Goal: Task Accomplishment & Management: Manage account settings

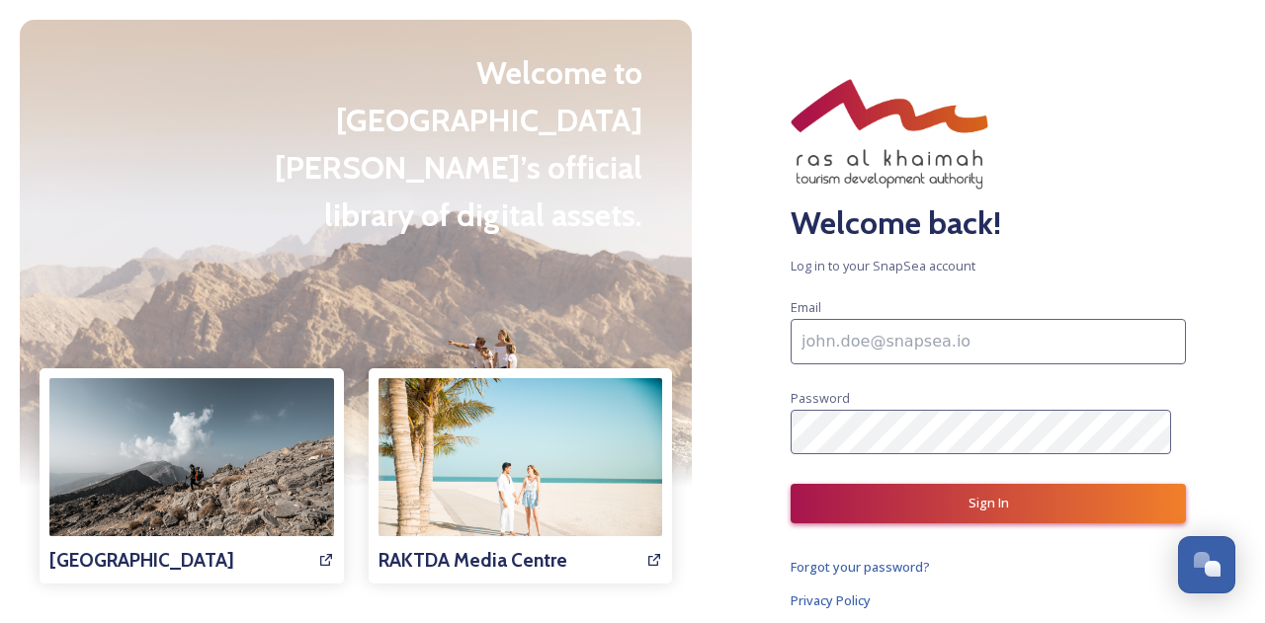
click at [905, 343] on input at bounding box center [987, 341] width 395 height 45
click at [834, 336] on input at bounding box center [987, 341] width 395 height 45
type input "van@raktda.com"
click at [743, 305] on div "Welcome back! Log in to your SnapSea account Email van@raktda.com Password Sign…" at bounding box center [987, 311] width 553 height 623
click at [737, 428] on div "Welcome back! Log in to your SnapSea account Email van@raktda.com Password Sign…" at bounding box center [987, 311] width 553 height 623
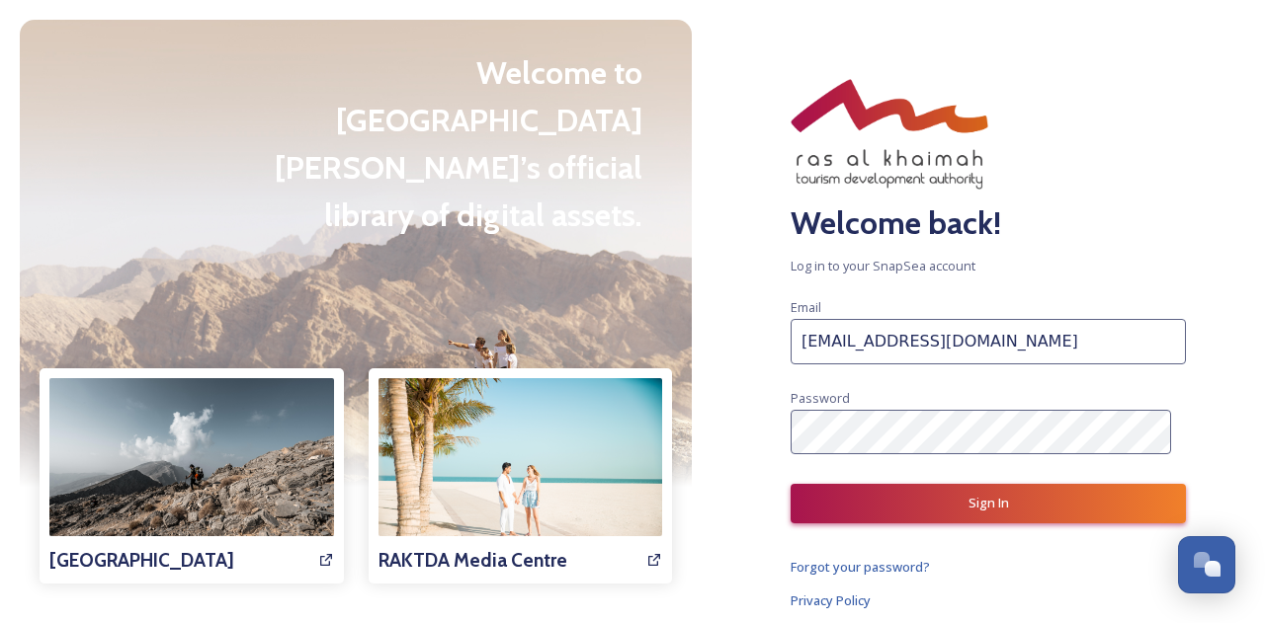
click at [677, 341] on div at bounding box center [356, 253] width 672 height 467
click at [748, 430] on div "Welcome back! Log in to your SnapSea account Email van@raktda.com Password Sign…" at bounding box center [987, 311] width 553 height 623
click at [859, 493] on button "Sign In" at bounding box center [987, 503] width 395 height 39
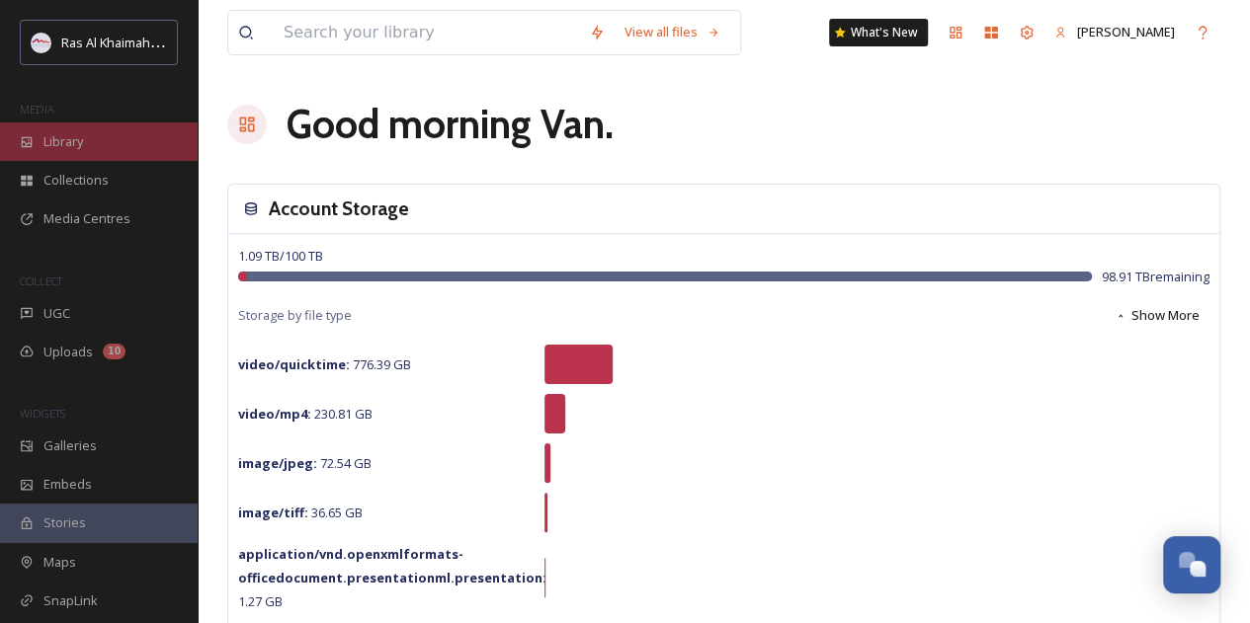
click at [79, 133] on span "Library" at bounding box center [63, 141] width 40 height 19
